Goal: Task Accomplishment & Management: Manage account settings

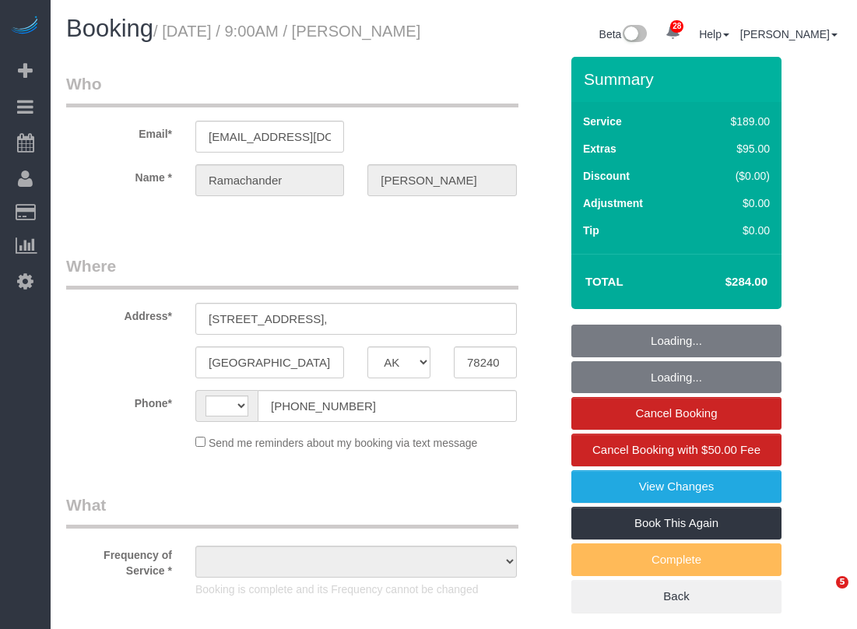
select select "[GEOGRAPHIC_DATA]"
select select "string:[GEOGRAPHIC_DATA]"
select select "3"
select select "object:893"
select select "string:fspay-7bce766d-2333-43d6-9520-8b71dcf24fc1"
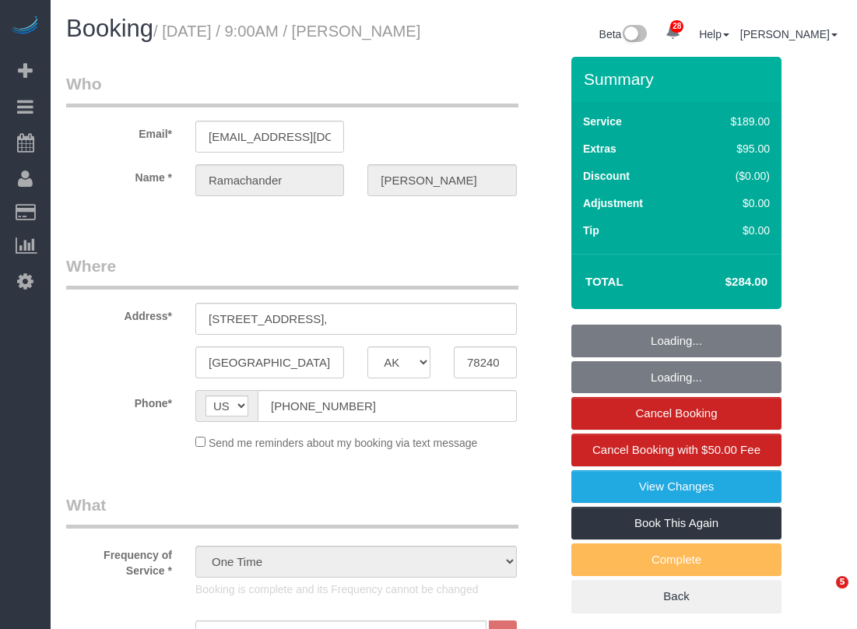
select select "object:894"
select select "[GEOGRAPHIC_DATA]"
select select "string:[GEOGRAPHIC_DATA]"
select select "string:fspay-7bce766d-2333-43d6-9520-8b71dcf24fc1"
select select "object:832"
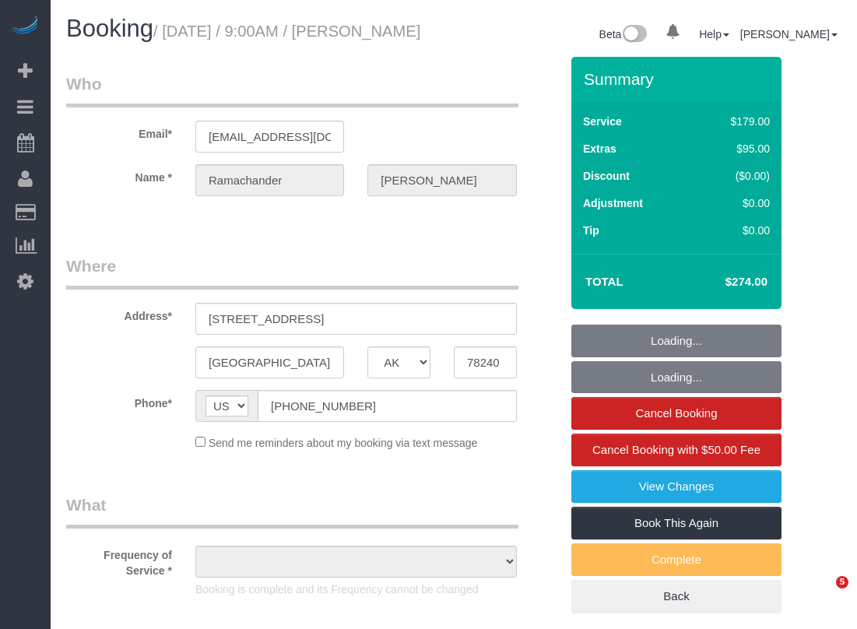
select select "3"
select select "object:894"
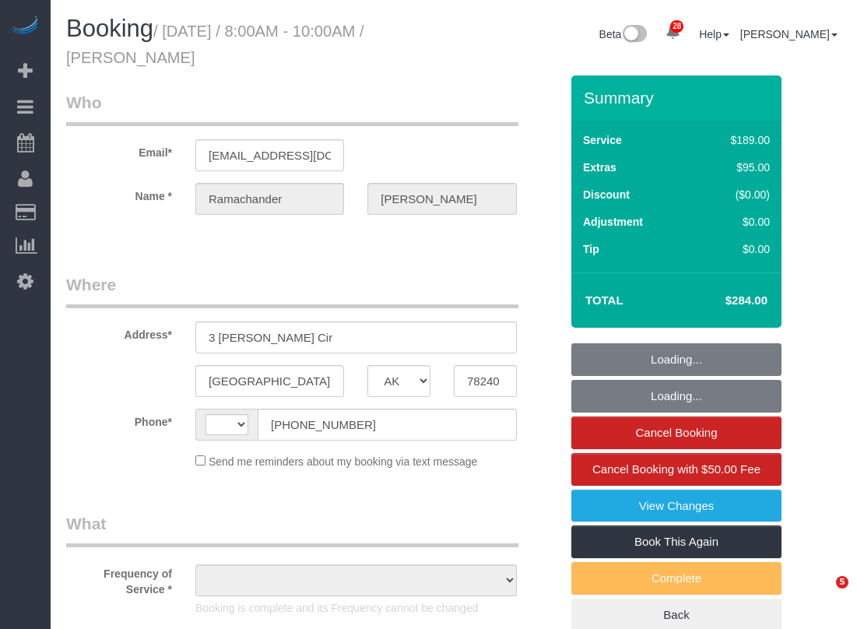
select select "[GEOGRAPHIC_DATA]"
select select "string:[GEOGRAPHIC_DATA]"
select select "object:884"
select select "3"
select select "spot1"
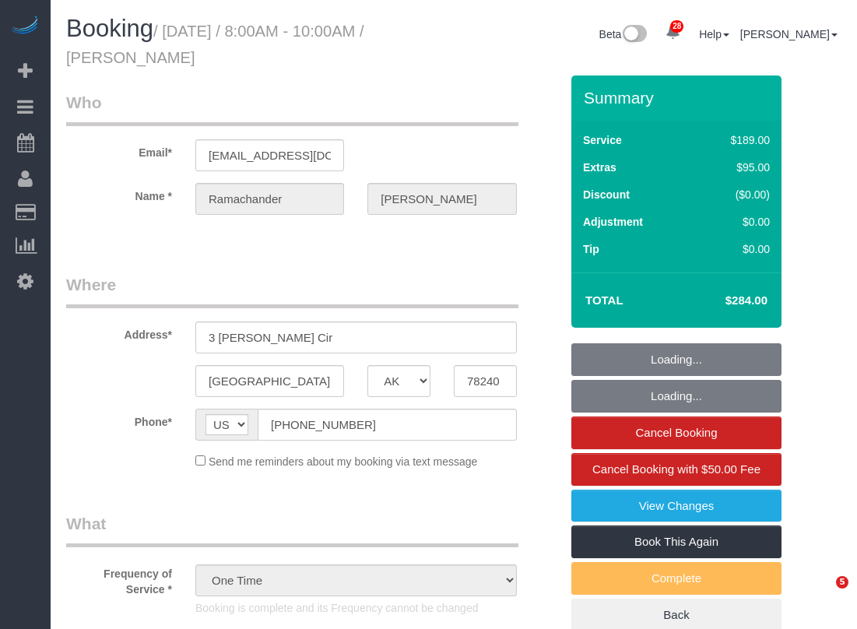
select select
select select "object:885"
select select "spot6"
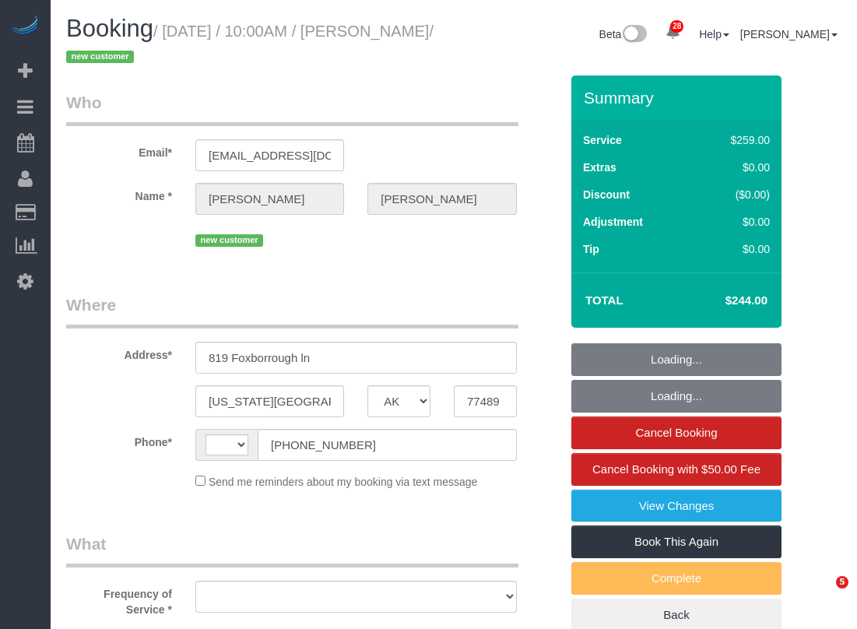
select select "[GEOGRAPHIC_DATA]"
select select "string:[GEOGRAPHIC_DATA]"
select select "object:1118"
select select "string:fspay-b3670073-4a18-46a8-87e8-4f38ca10d981"
select select "3"
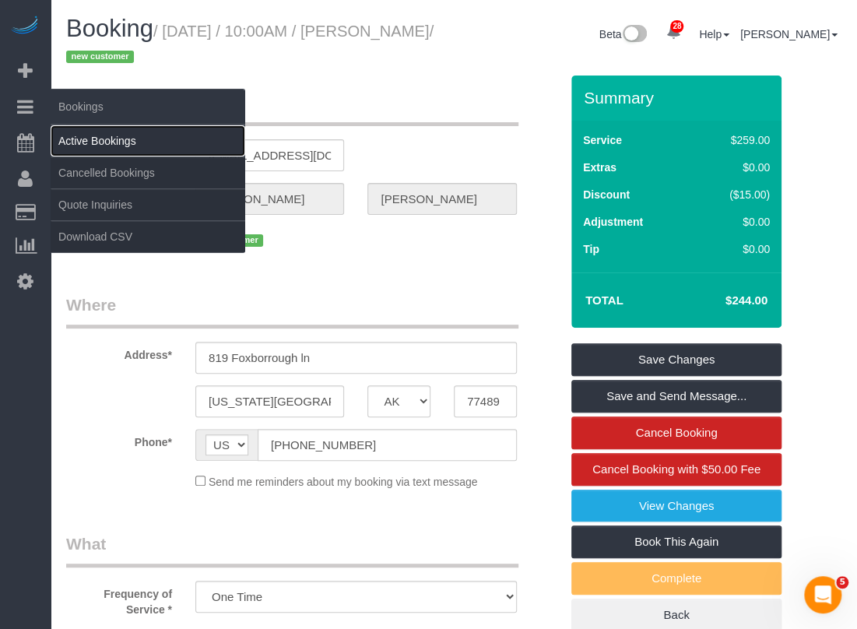
click at [70, 133] on link "Active Bookings" at bounding box center [148, 140] width 195 height 31
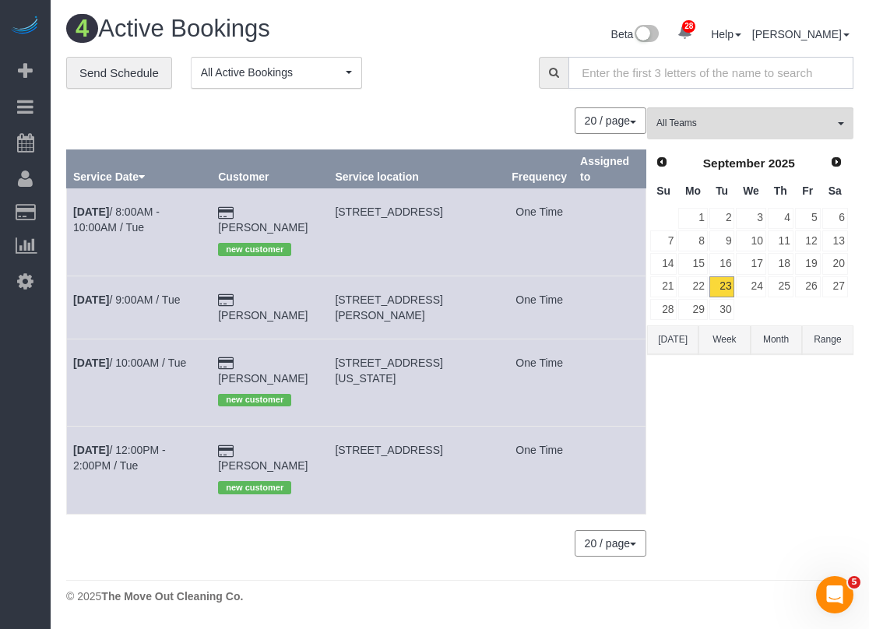
click at [707, 71] on input "text" at bounding box center [710, 73] width 285 height 32
paste input "Ramachander Bandaru"
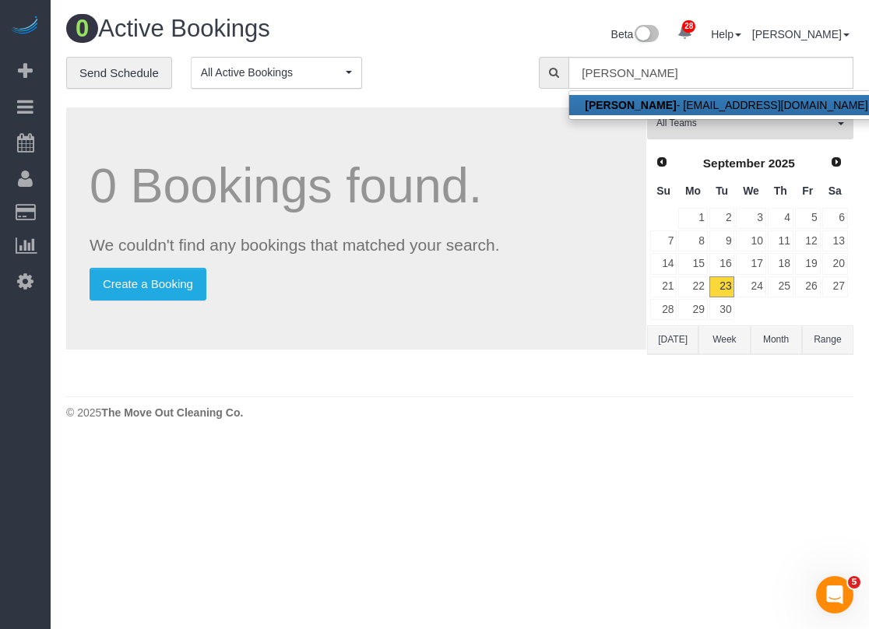
click at [722, 108] on link "Ramachander Bandaru - rcbandaru@gmail.com" at bounding box center [726, 105] width 314 height 20
type input "[EMAIL_ADDRESS][DOMAIN_NAME]"
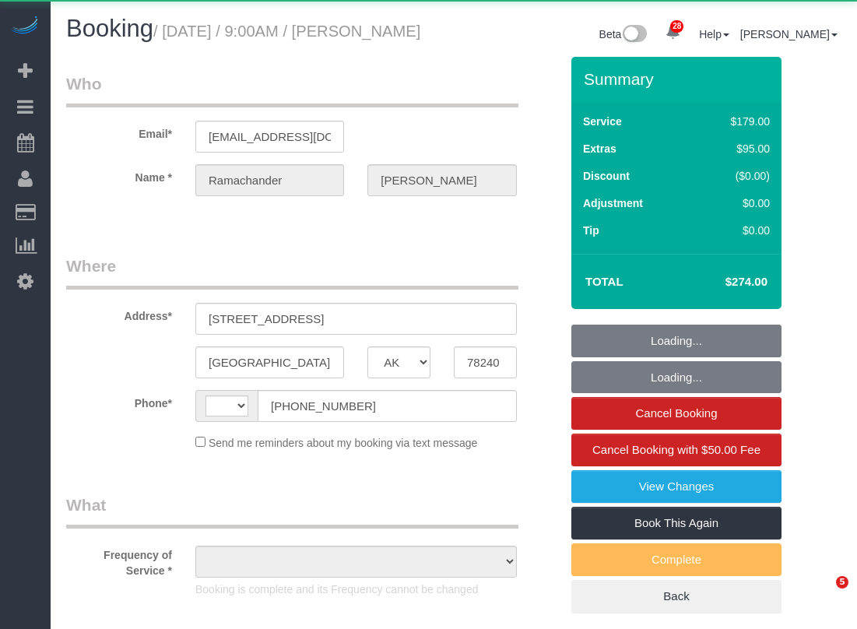
select select "[GEOGRAPHIC_DATA]"
select select "string:fspay-7bce766d-2333-43d6-9520-8b71dcf24fc1"
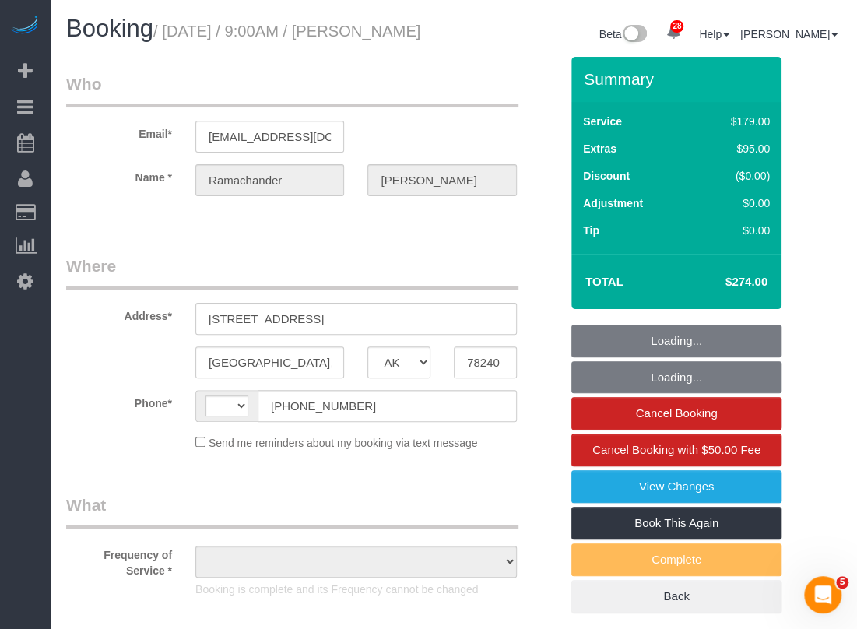
select select "string:[GEOGRAPHIC_DATA]"
select select "object:805"
select select "3"
select select "object:878"
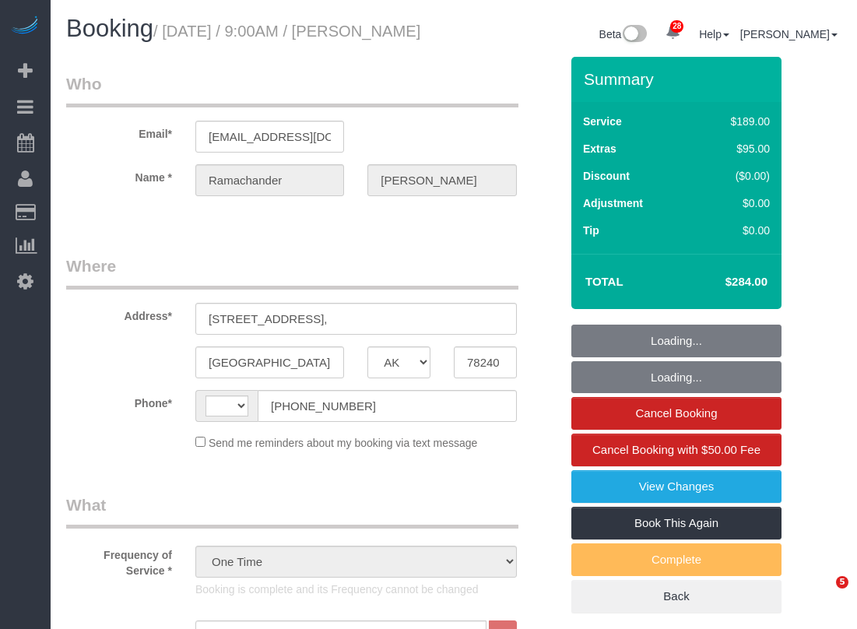
select select "[GEOGRAPHIC_DATA]"
select select "3"
select select "string:[GEOGRAPHIC_DATA]"
select select "object:883"
